Goal: Task Accomplishment & Management: Complete application form

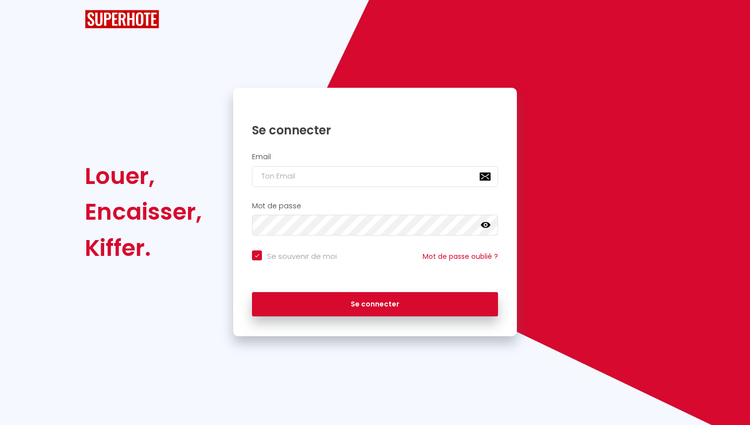
checkbox input "true"
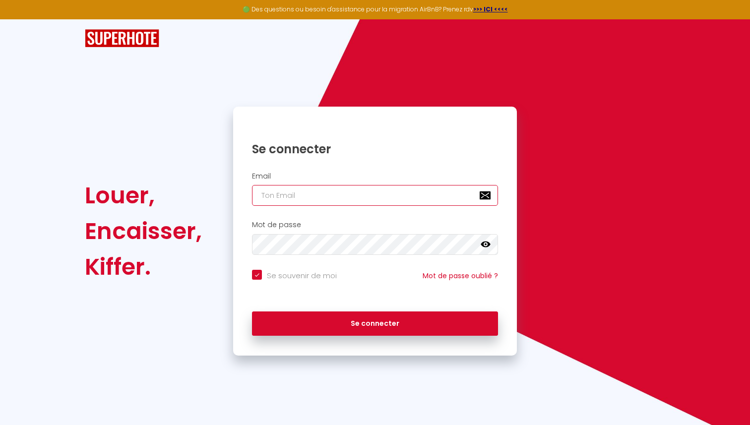
click at [316, 193] on input "email" at bounding box center [375, 195] width 246 height 21
type input "[PERSON_NAME][EMAIL_ADDRESS][DOMAIN_NAME]"
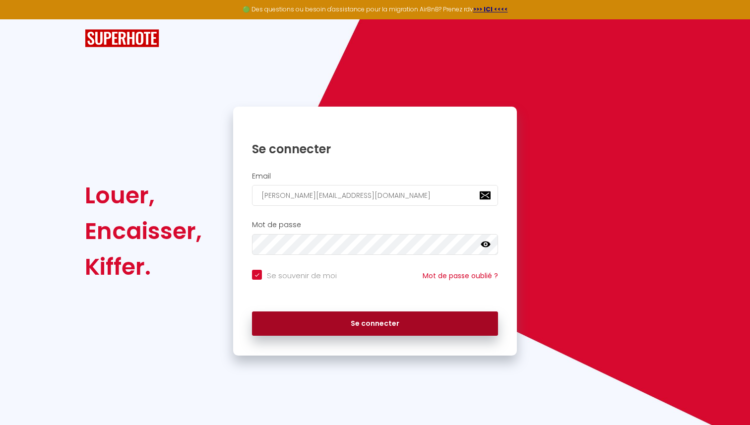
click at [334, 330] on button "Se connecter" at bounding box center [375, 324] width 246 height 25
checkbox input "true"
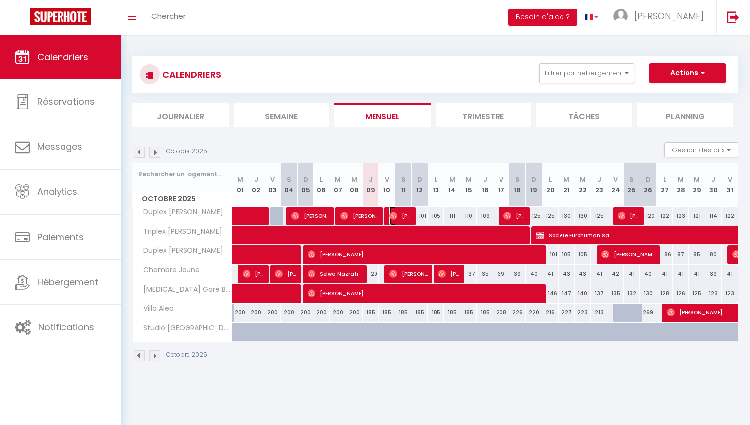
click at [397, 216] on span "[PERSON_NAME]" at bounding box center [400, 215] width 22 height 19
select select "OK"
select select "0"
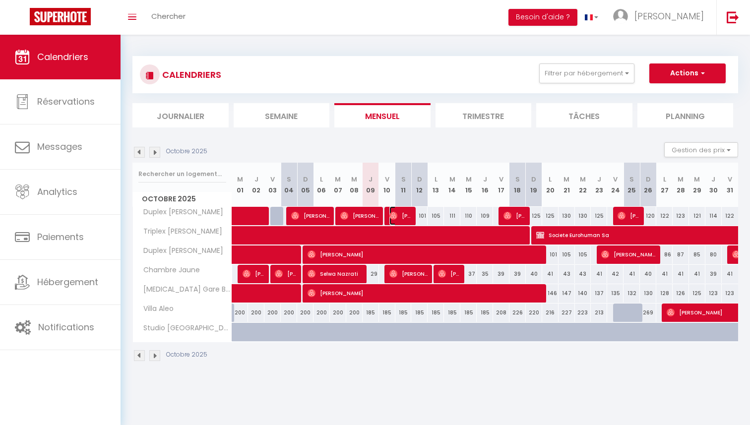
select select "1"
select select
select select "51004"
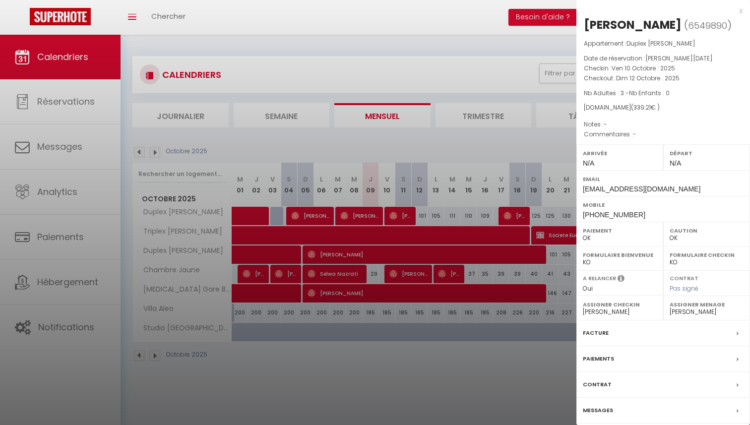
click at [743, 12] on div "x [PERSON_NAME] ( 6549890 ) Appartement : Duplex [PERSON_NAME] Date de réservat…" at bounding box center [663, 231] width 174 height 462
click at [743, 11] on div "x [PERSON_NAME] ( 6549890 ) Appartement : Duplex [PERSON_NAME] Date de réservat…" at bounding box center [663, 231] width 174 height 462
click at [741, 9] on div "x" at bounding box center [659, 11] width 166 height 12
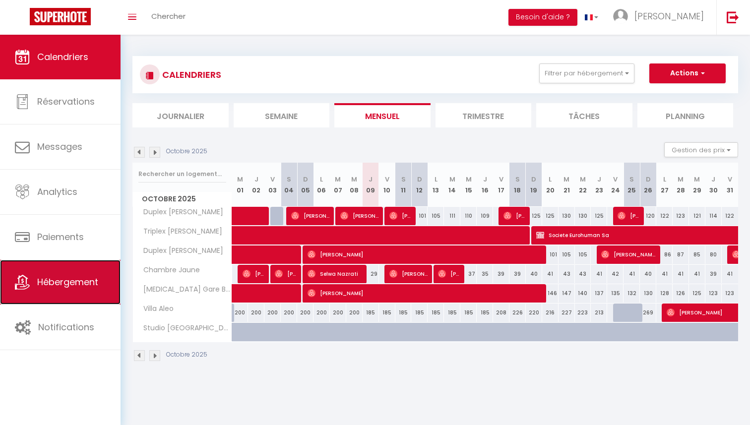
click at [51, 276] on span "Hébergement" at bounding box center [67, 282] width 61 height 12
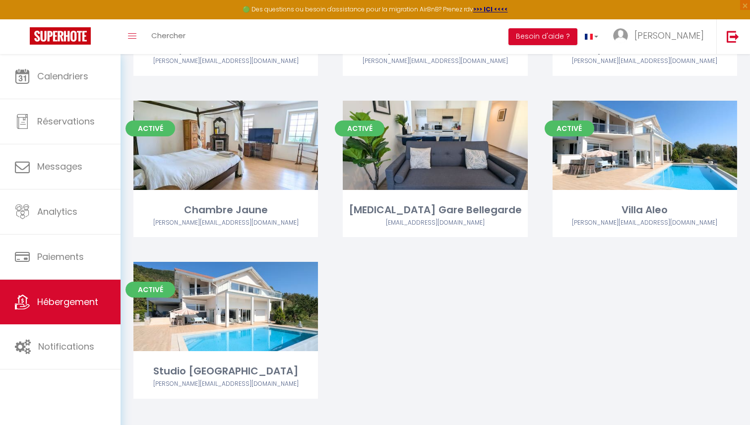
scroll to position [193, 0]
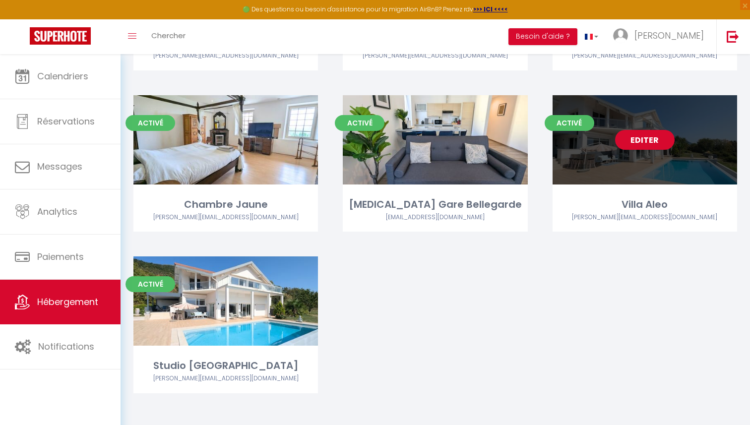
click at [640, 137] on link "Editer" at bounding box center [645, 140] width 60 height 20
click at [649, 142] on link "Editer" at bounding box center [645, 140] width 60 height 20
click at [644, 141] on link "Editer" at bounding box center [645, 140] width 60 height 20
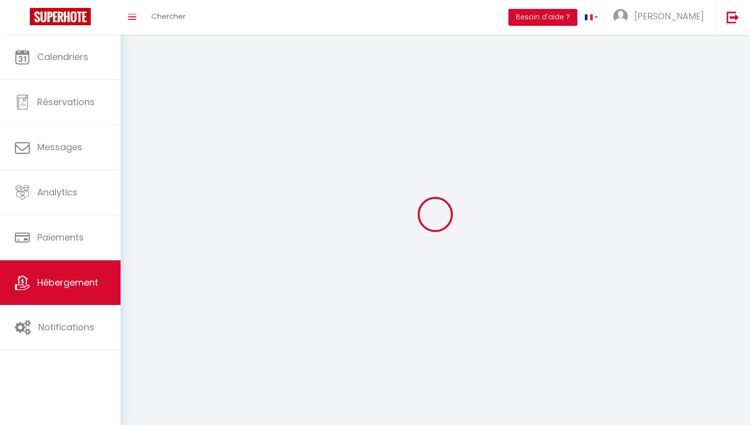
select select "1"
select select
select select "28"
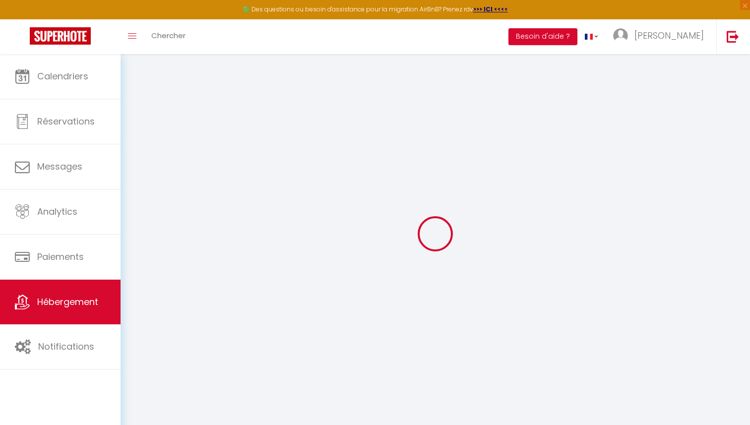
select select
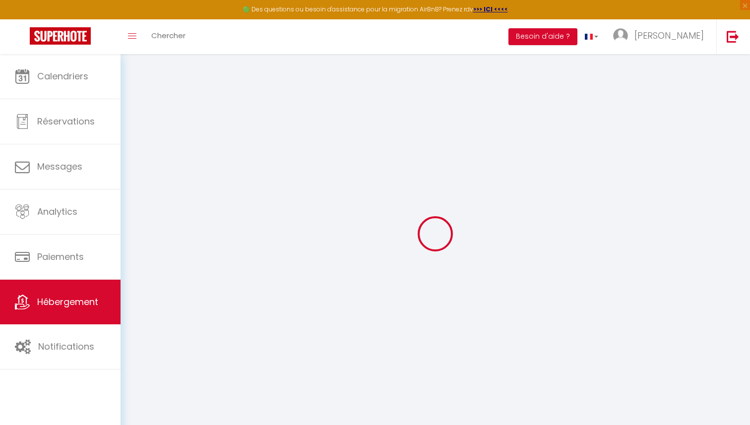
select select
checkbox input "false"
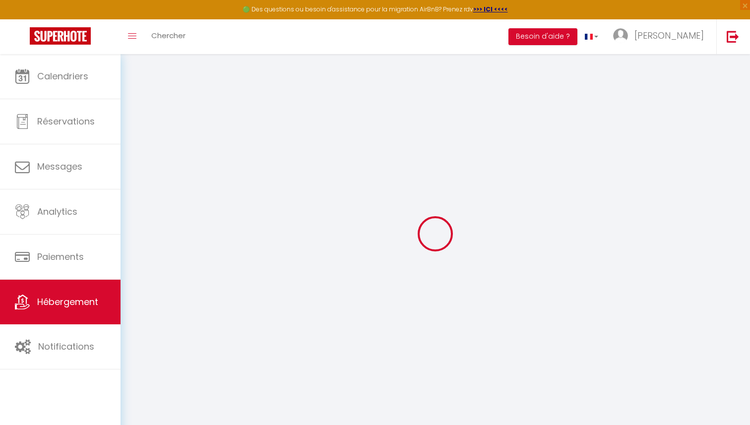
select select
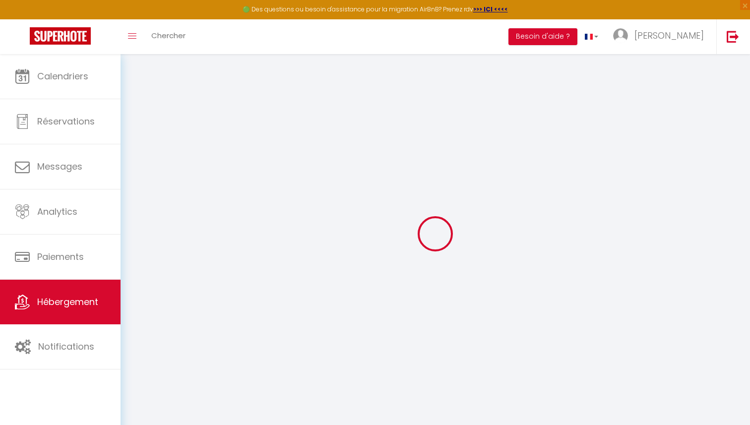
select select
checkbox input "false"
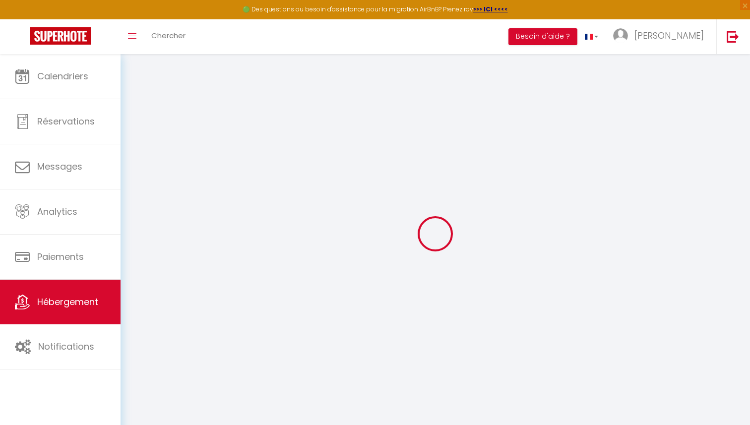
checkbox input "false"
select select
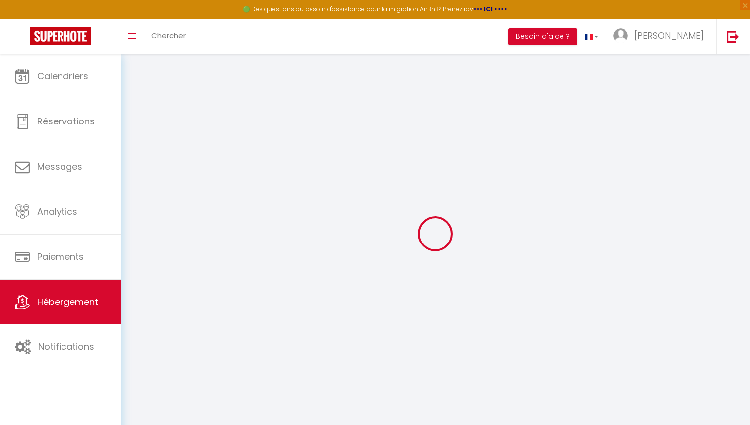
select select
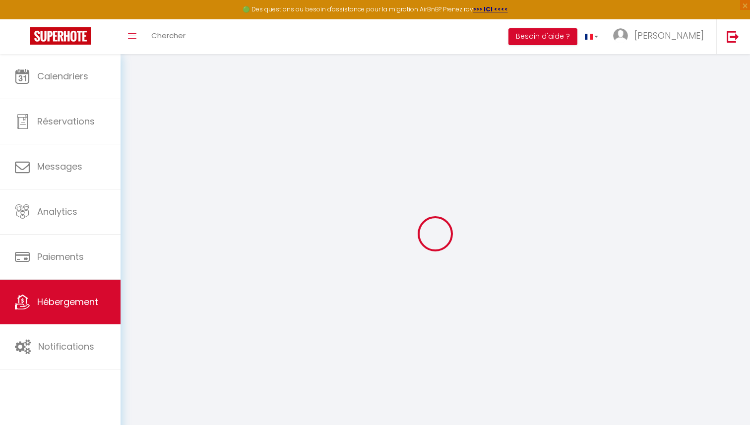
checkbox input "false"
select select
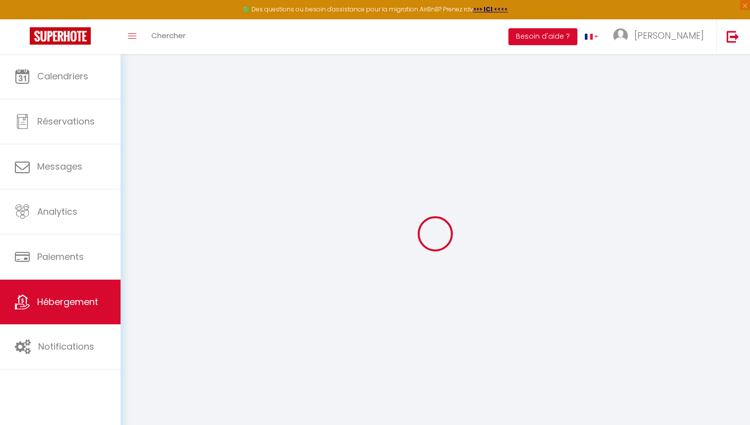
select select
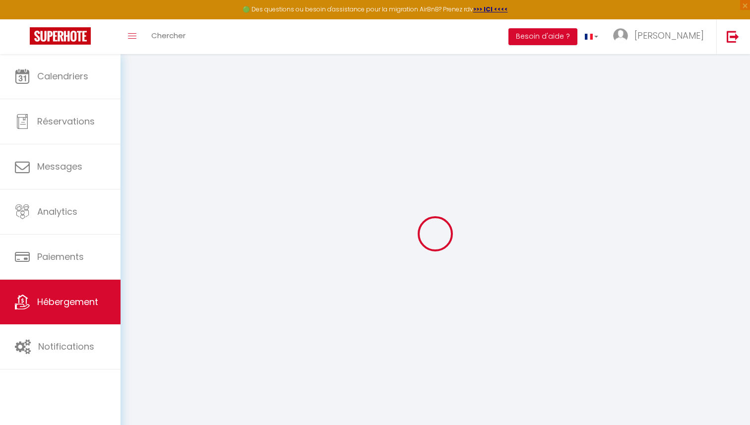
select select
checkbox input "false"
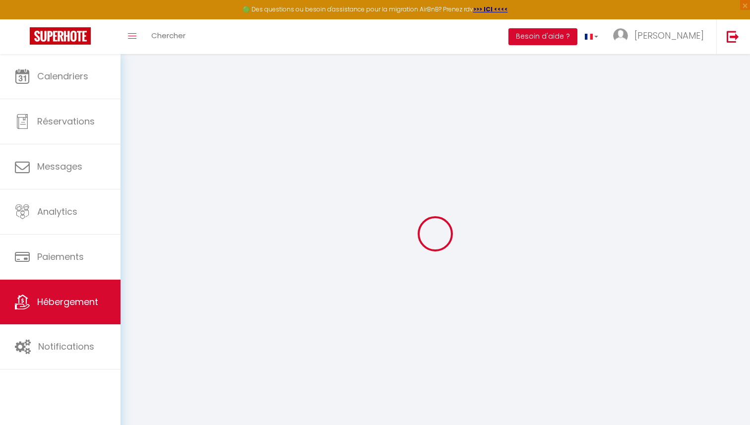
checkbox input "false"
select select
type input "Villa Aleo"
type input "Domenica"
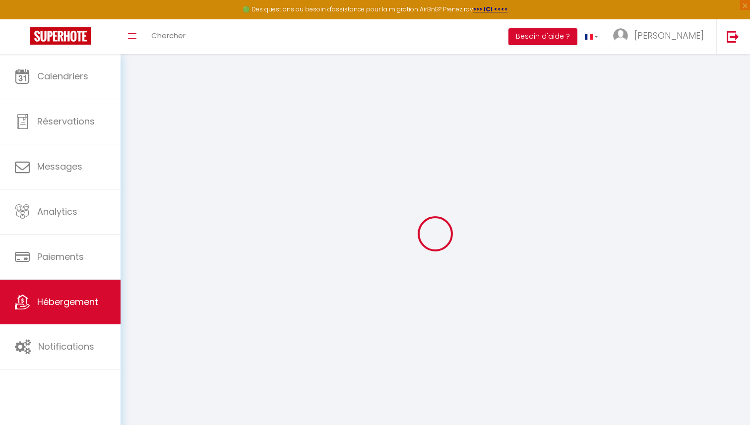
type input "Aleo"
type input "[STREET_ADDRESS]"
type input "01170"
type input "Échenevex"
select select "houses"
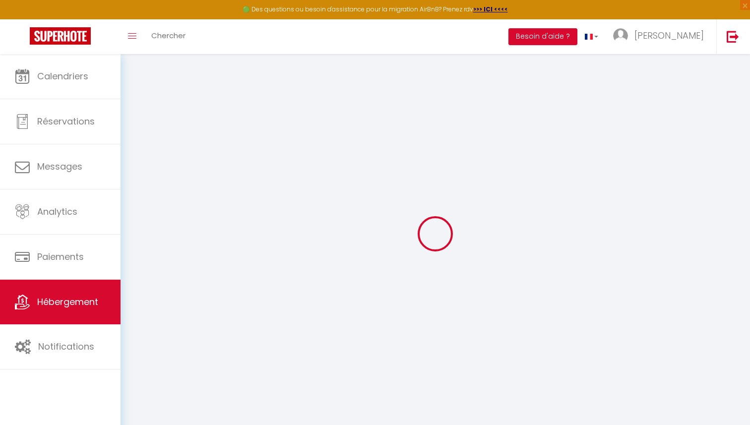
select select "6"
select select "3"
select select "2"
type input "250"
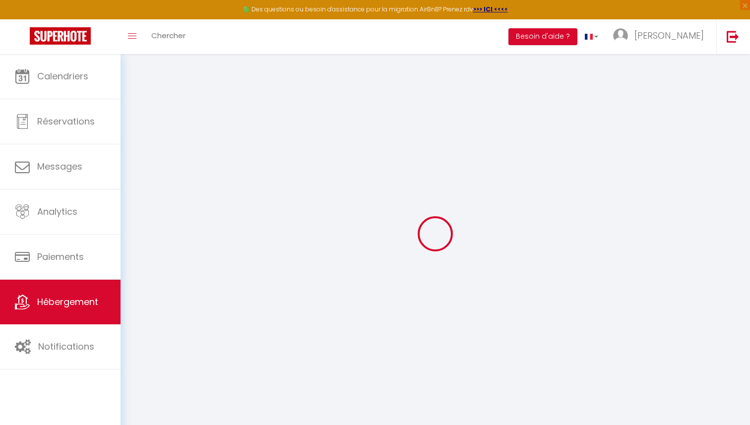
type input "180"
type input "5.5"
type input "0"
type input "1000"
select select
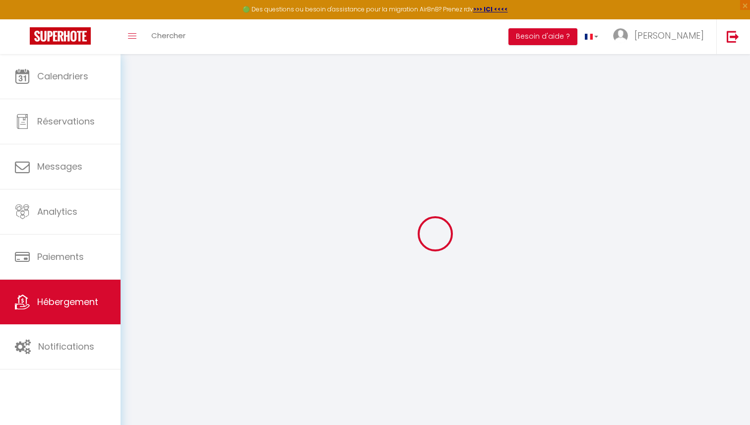
select select
type input "[STREET_ADDRESS]"
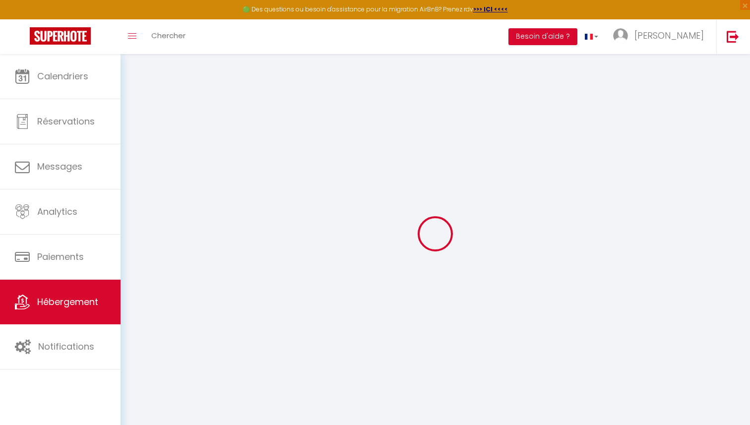
type input "01170"
type input "Échenevex"
type input "[PERSON_NAME][EMAIL_ADDRESS][DOMAIN_NAME]"
select select
checkbox input "false"
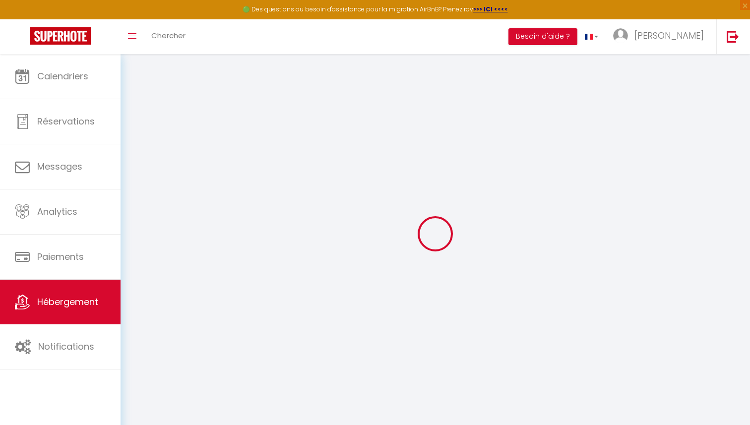
checkbox input "false"
radio input "true"
type input "0"
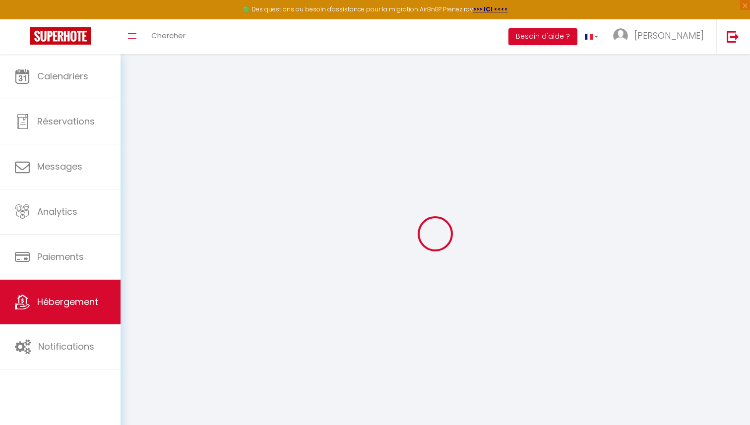
type input "0"
select select "51847"
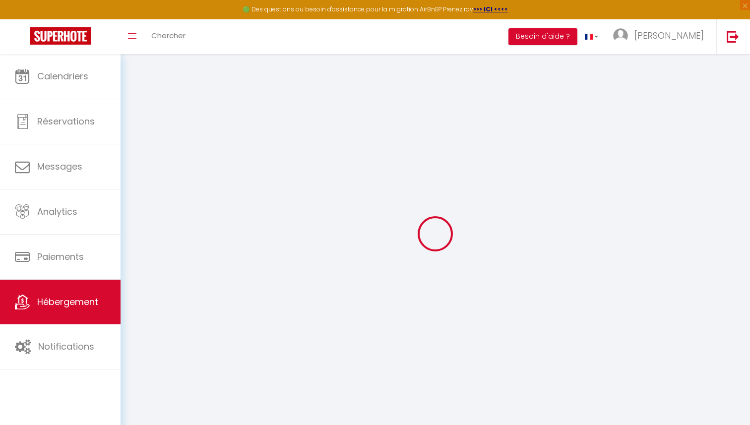
select select
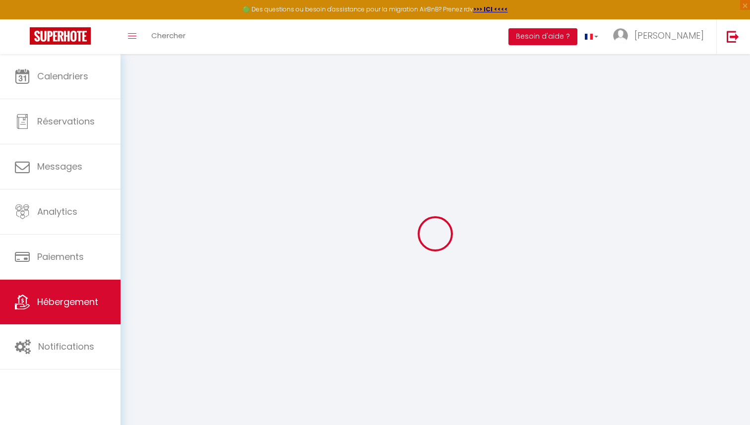
select select
checkbox input "false"
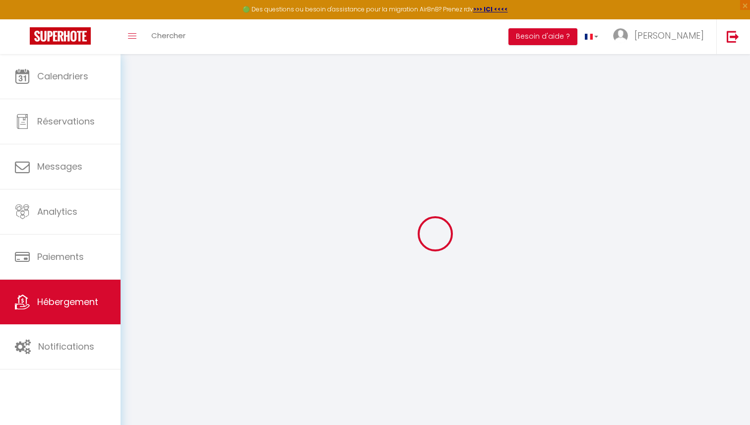
select select
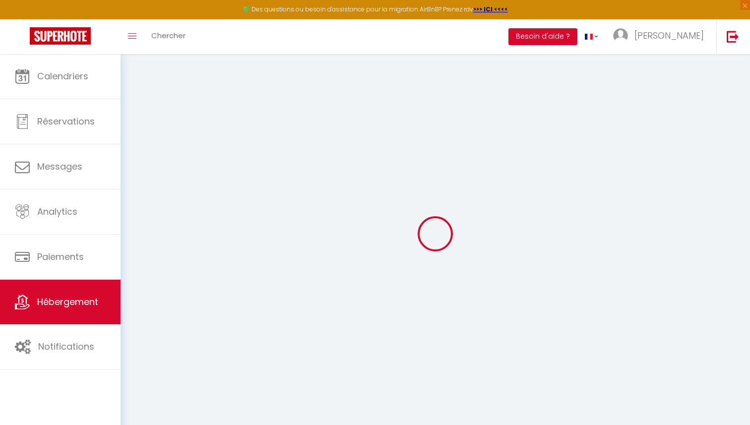
select select
checkbox input "false"
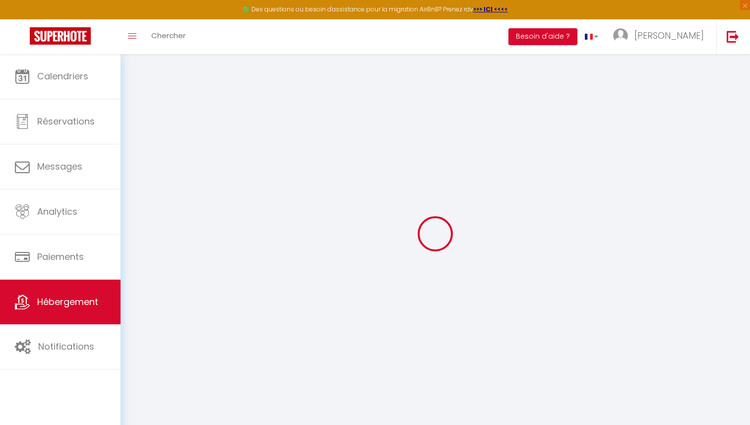
select select
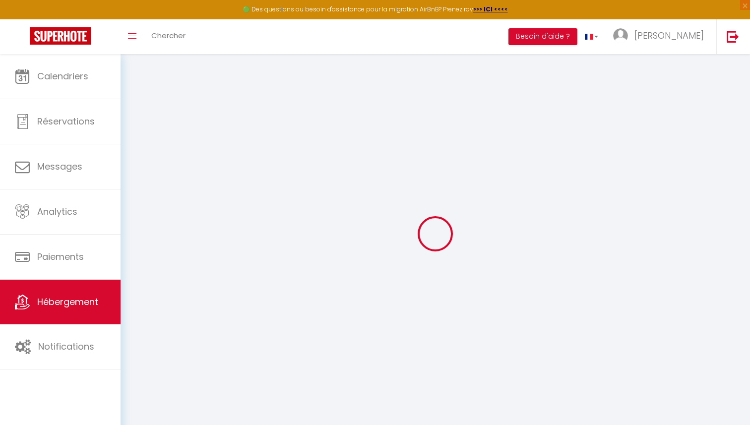
select select
checkbox input "false"
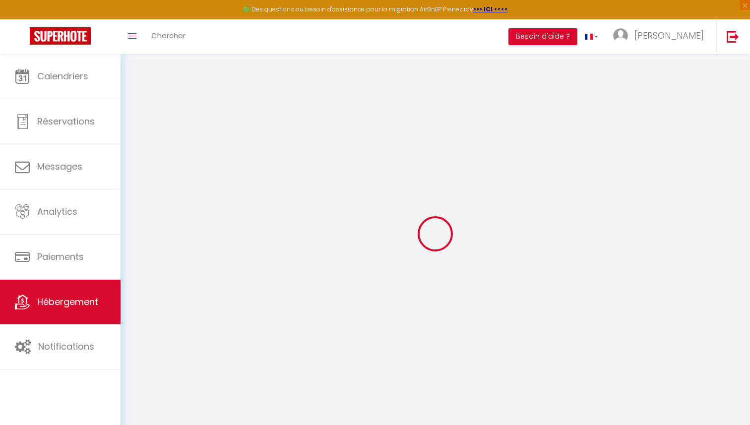
select select
checkbox input "false"
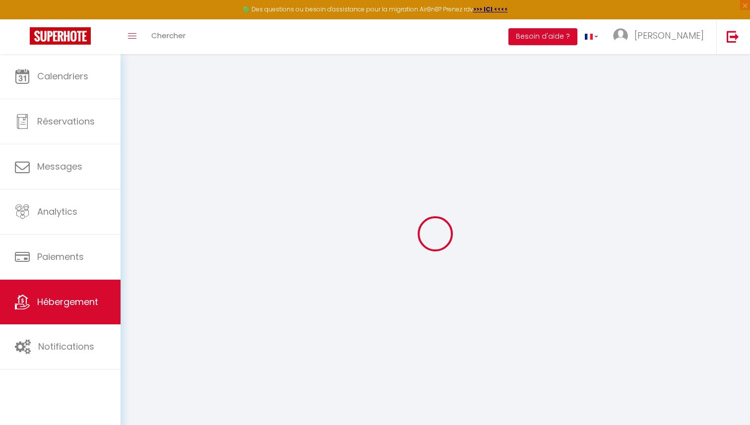
select select
checkbox input "false"
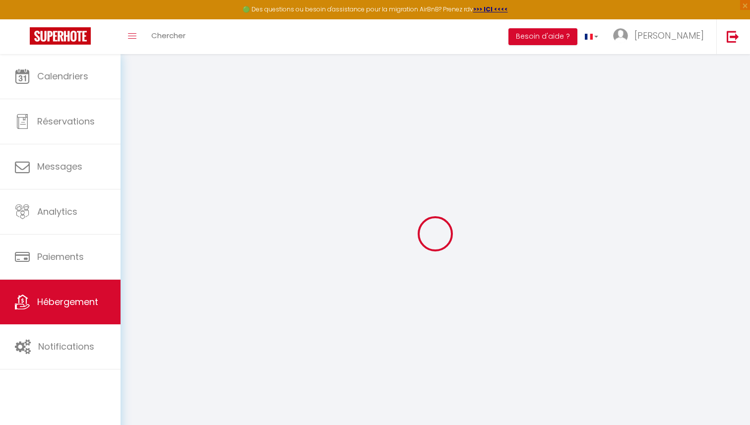
select select
checkbox input "false"
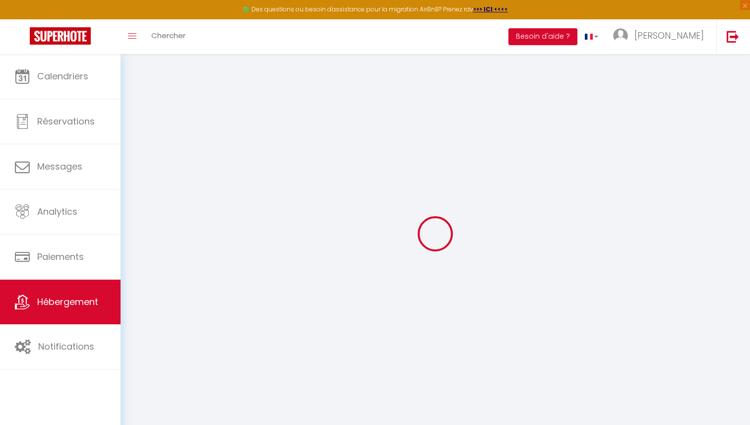
select select "15:00"
select select "23:45"
select select "11:00"
select select "30"
select select "120"
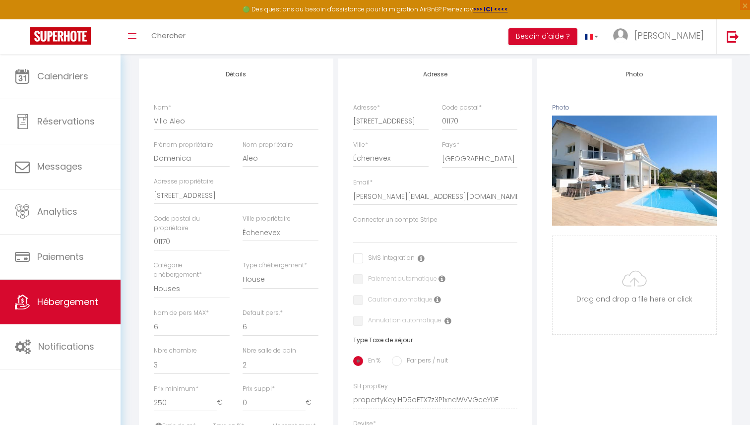
scroll to position [120, 0]
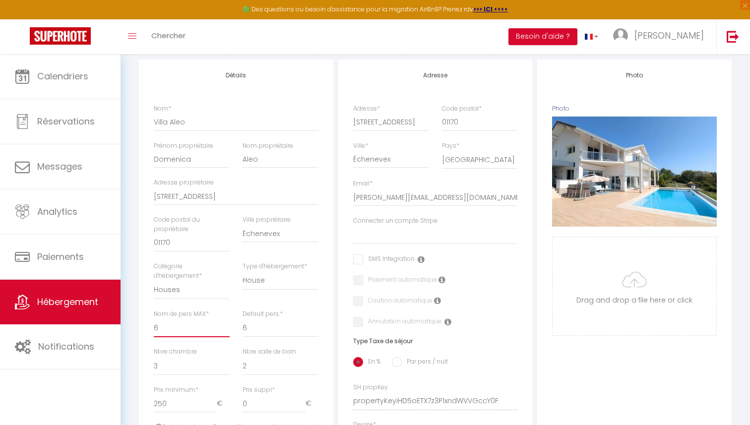
click at [174, 328] on select "1 2 3 4 5 6 7 8 9 10 11 12 13 14" at bounding box center [192, 327] width 76 height 19
click at [154, 318] on select "1 2 3 4 5 6 7 8 9 10 11 12 13 14" at bounding box center [192, 327] width 76 height 19
click at [174, 328] on select "1 2 3 4 5 6 7 8 9 10 11 12 13 14" at bounding box center [192, 327] width 76 height 19
select select "8"
click at [154, 318] on select "1 2 3 4 5 6 7 8 9 10 11 12 13 14" at bounding box center [192, 327] width 76 height 19
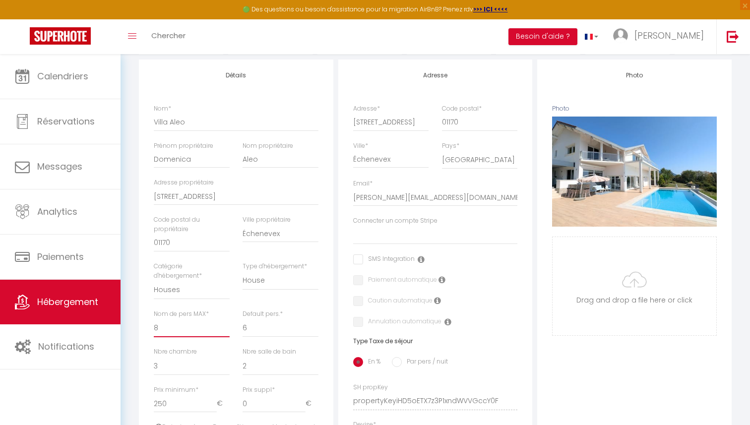
select select
checkbox input "false"
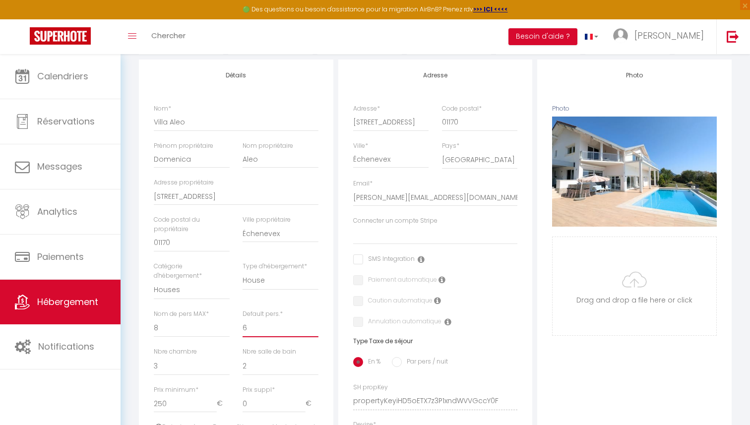
click at [259, 329] on select "1 2 3 4 5 6 7 8 9 10 11 12 13 14" at bounding box center [281, 327] width 76 height 19
select select "8"
click at [243, 318] on select "1 2 3 4 5 6 7 8 9 10 11 12 13 14" at bounding box center [281, 327] width 76 height 19
select select
checkbox input "false"
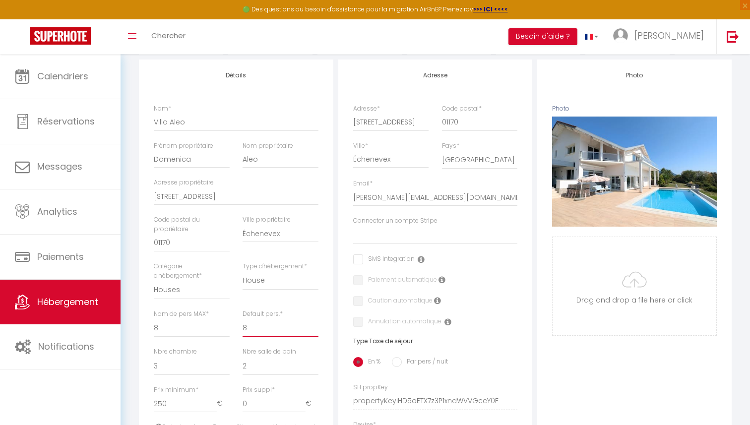
checkbox input "false"
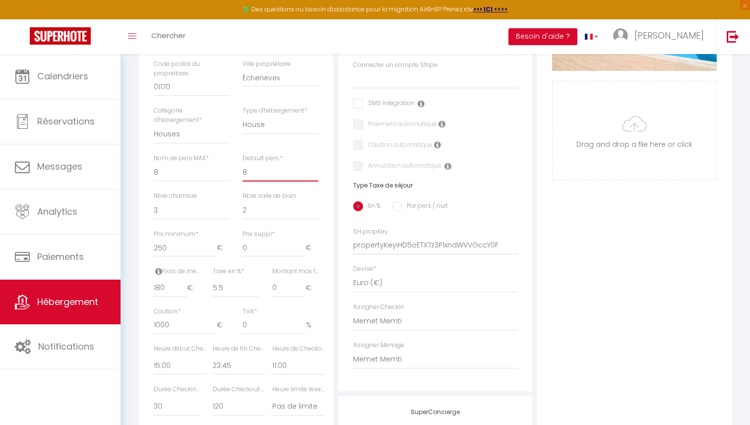
scroll to position [280, 0]
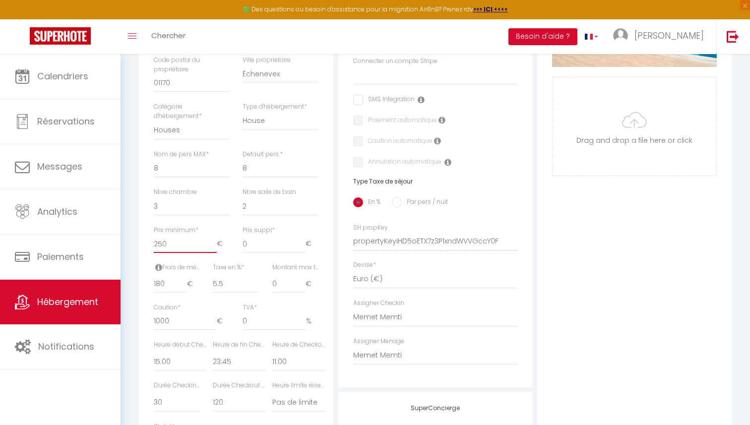
click at [167, 245] on input "250" at bounding box center [185, 244] width 63 height 18
type input "1"
select select
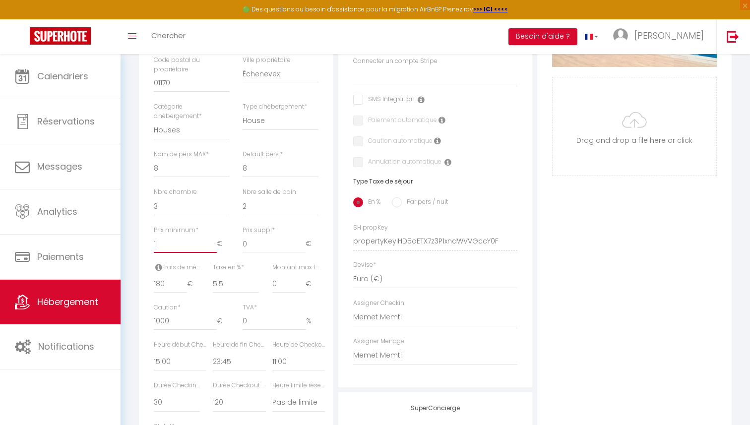
checkbox input "false"
type input "18"
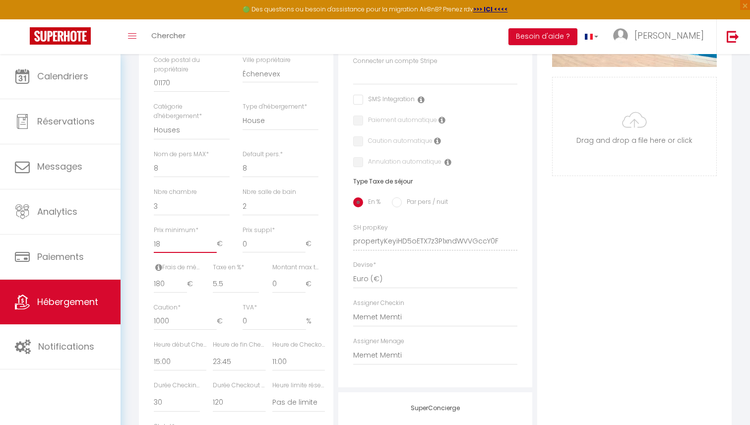
select select
checkbox input "false"
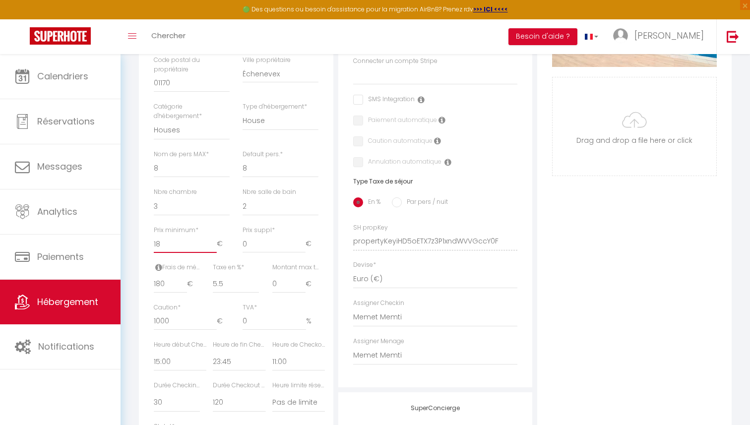
type input "185"
select select
checkbox input "false"
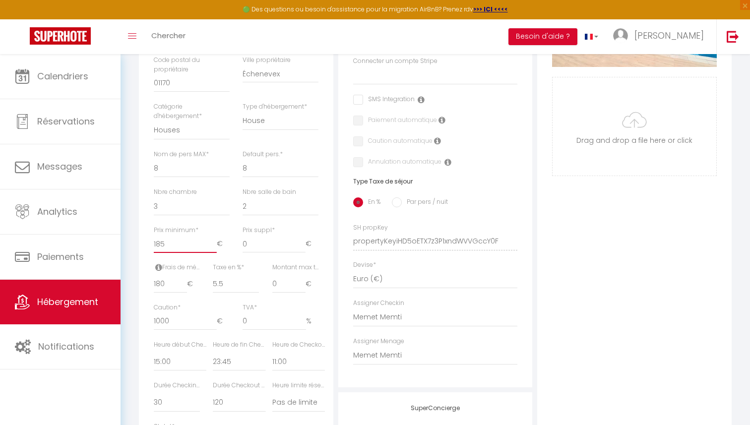
checkbox input "false"
type input "185"
click at [258, 245] on input "0" at bounding box center [274, 244] width 63 height 18
click at [272, 230] on span "*" at bounding box center [273, 230] width 3 height 8
click at [272, 235] on input "0" at bounding box center [274, 244] width 63 height 18
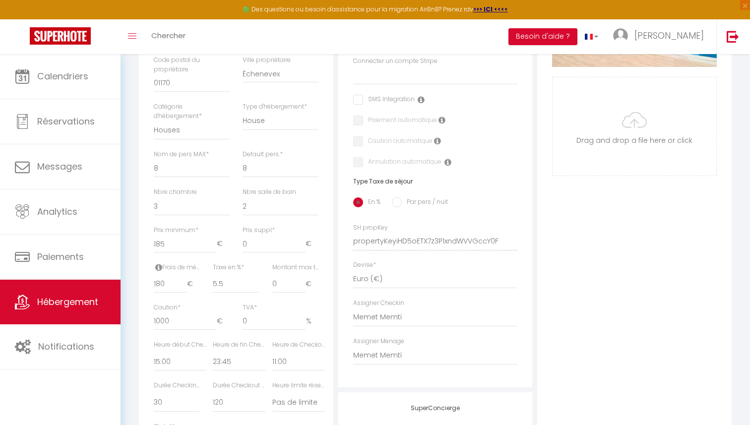
click at [256, 229] on label "Prix suppl *" at bounding box center [259, 230] width 32 height 9
click at [256, 235] on input "0" at bounding box center [274, 244] width 63 height 18
click at [260, 249] on input "0" at bounding box center [274, 244] width 63 height 18
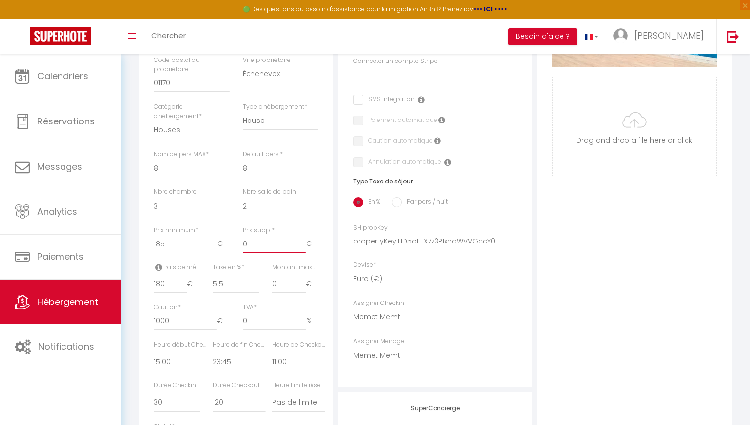
type input "5"
select select
checkbox input "false"
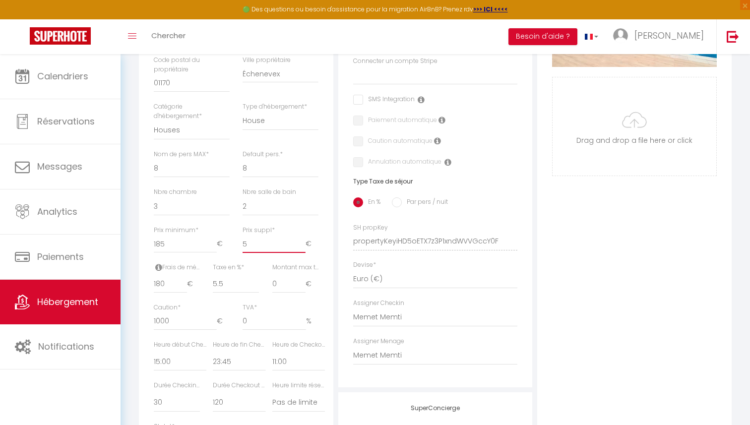
checkbox input "false"
type input "50"
select select
checkbox input "false"
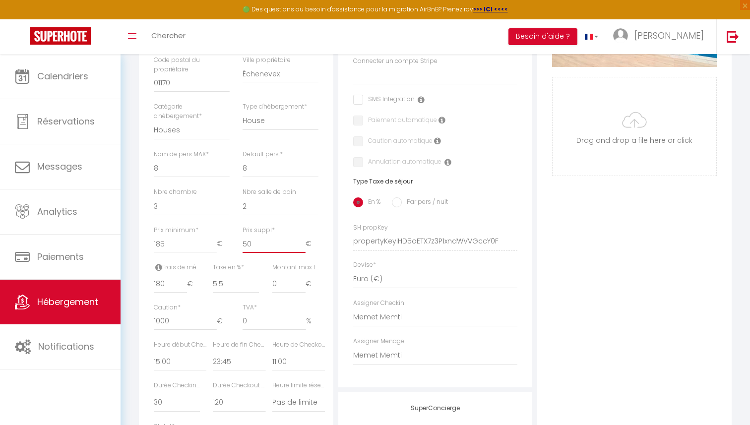
checkbox input "false"
type input "5"
select select
checkbox input "false"
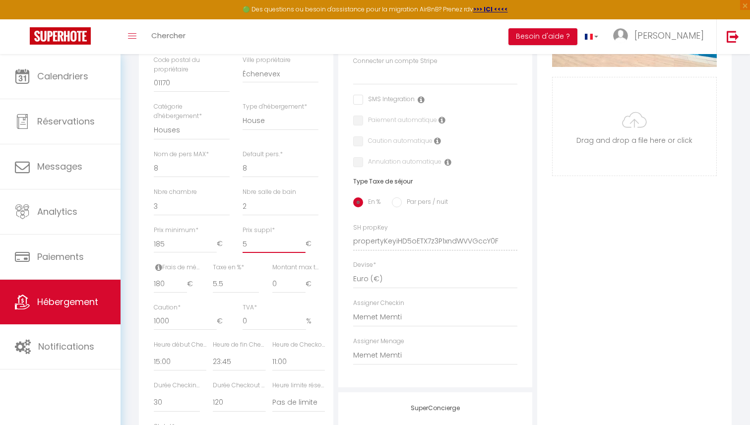
checkbox input "false"
click at [253, 228] on label "Prix suppl *" at bounding box center [259, 230] width 32 height 9
click at [253, 235] on input "Prix suppl *" at bounding box center [274, 244] width 63 height 18
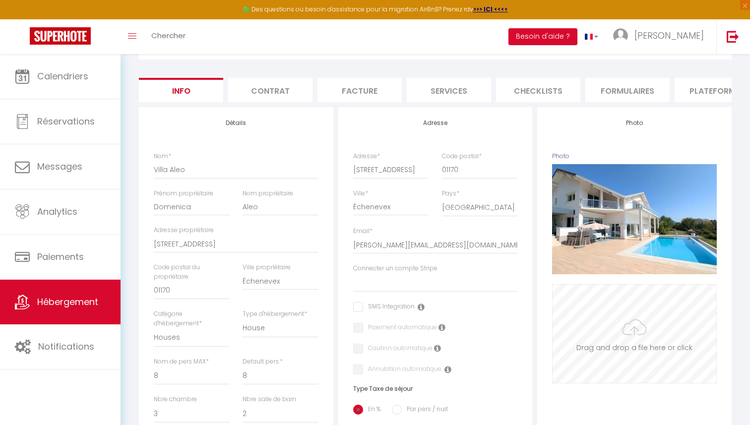
scroll to position [0, 0]
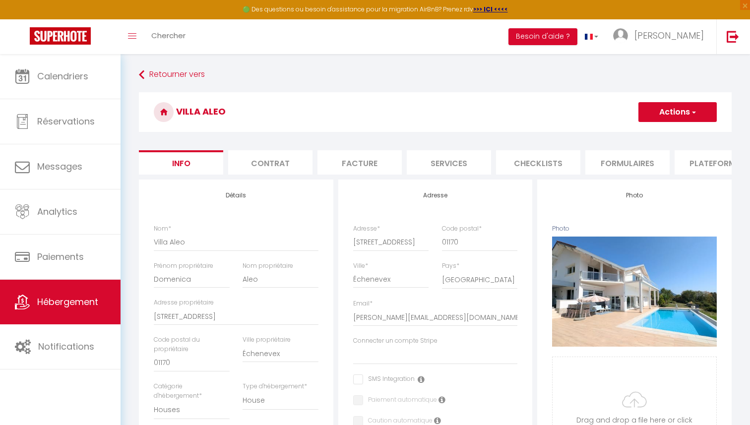
click at [687, 119] on button "Actions" at bounding box center [677, 112] width 78 height 20
click at [651, 135] on input "Enregistrer" at bounding box center [638, 134] width 37 height 10
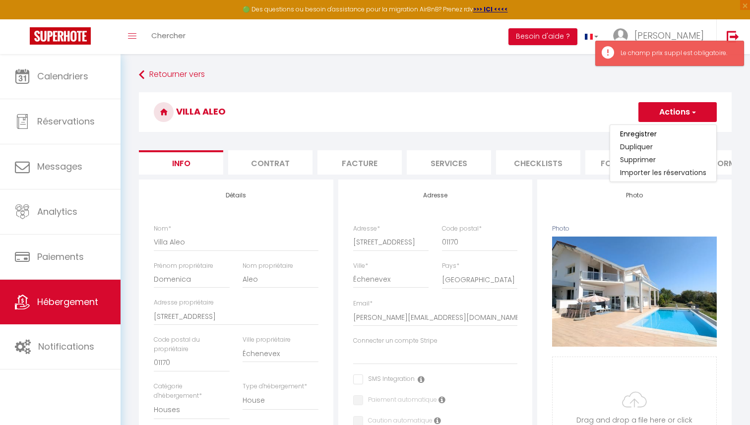
click at [566, 125] on h3 "Villa Aleo" at bounding box center [435, 112] width 593 height 40
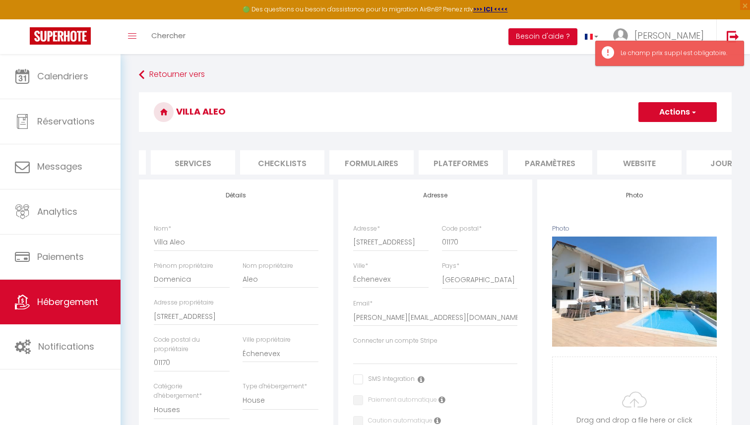
scroll to position [0, 251]
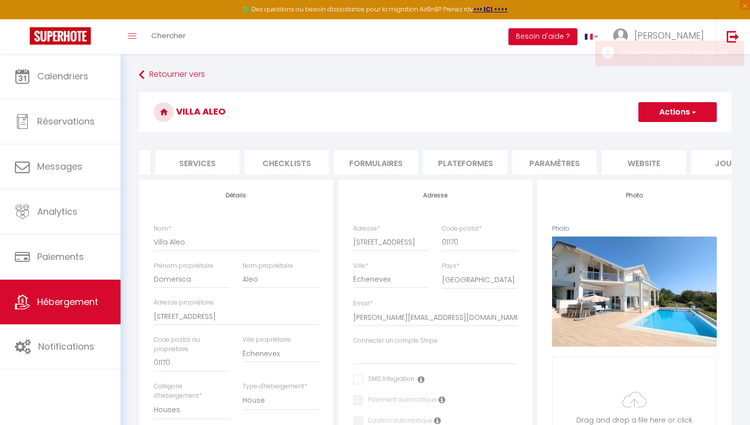
click at [538, 164] on li "Paramètres" at bounding box center [554, 162] width 84 height 24
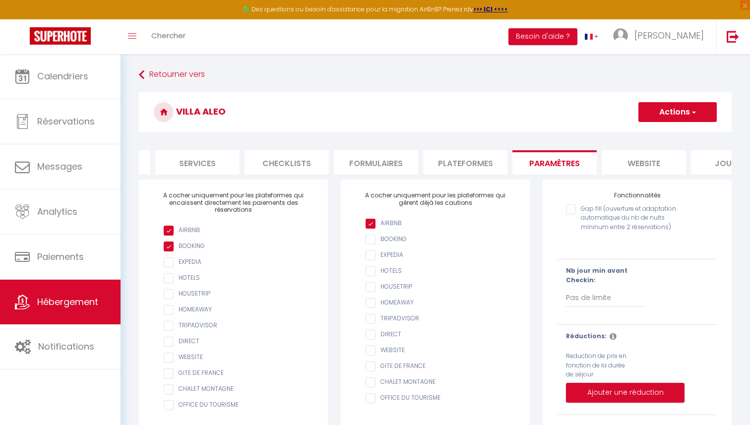
click at [453, 163] on li "Plateformes" at bounding box center [465, 162] width 84 height 24
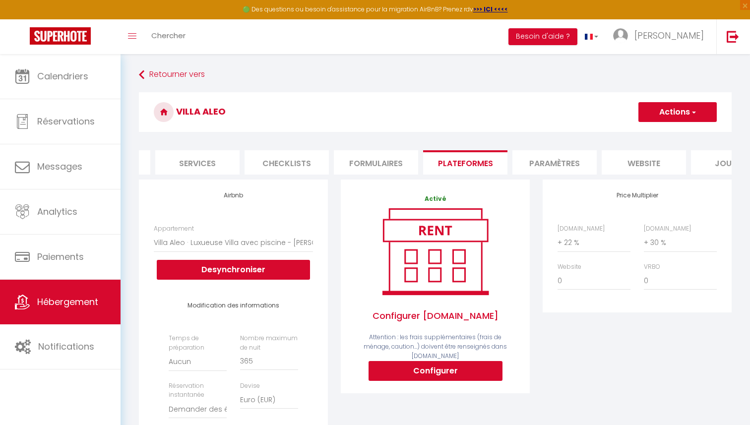
click at [365, 163] on li "Formulaires" at bounding box center [376, 162] width 84 height 24
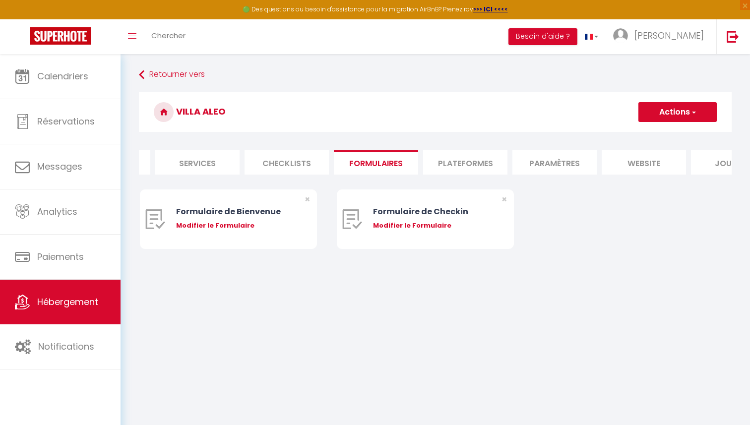
click at [308, 165] on li "Checklists" at bounding box center [287, 162] width 84 height 24
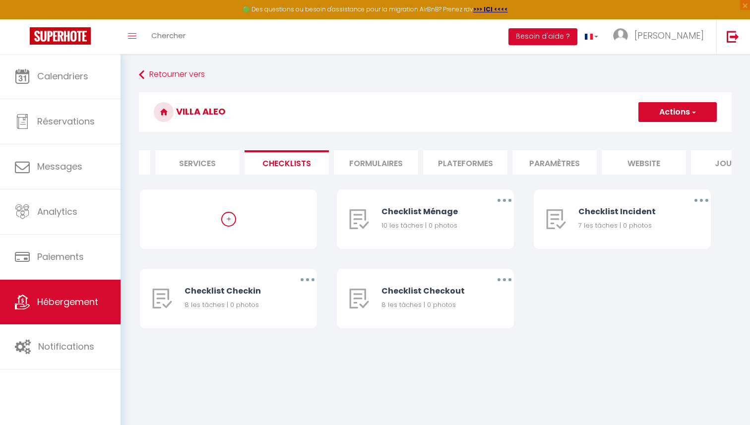
click at [194, 162] on li "Services" at bounding box center [197, 162] width 84 height 24
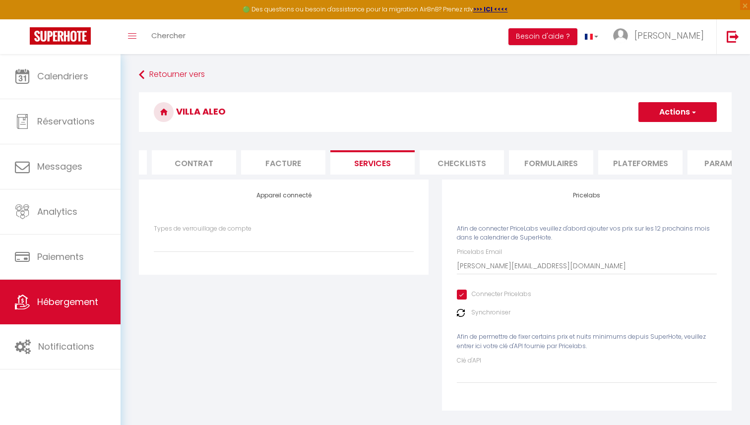
scroll to position [0, 53]
click at [310, 166] on li "Facture" at bounding box center [307, 162] width 84 height 24
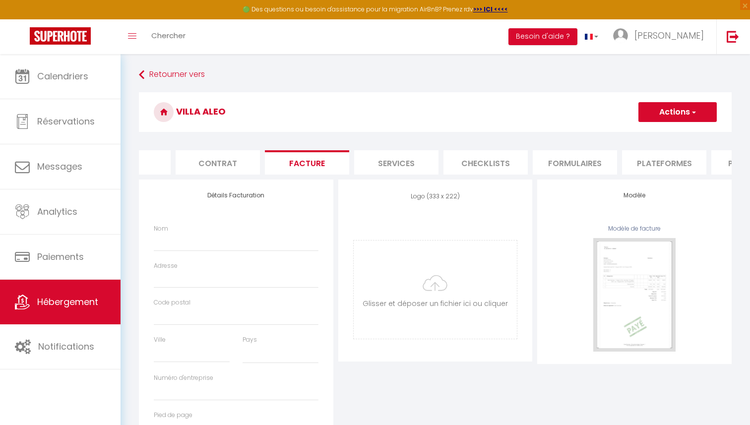
click at [220, 156] on li "Contrat" at bounding box center [218, 162] width 84 height 24
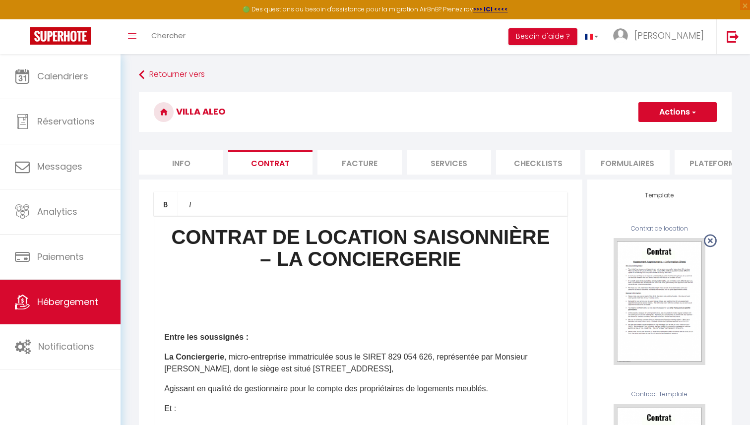
click at [171, 156] on li "Info" at bounding box center [181, 162] width 84 height 24
